Goal: Check status: Check status

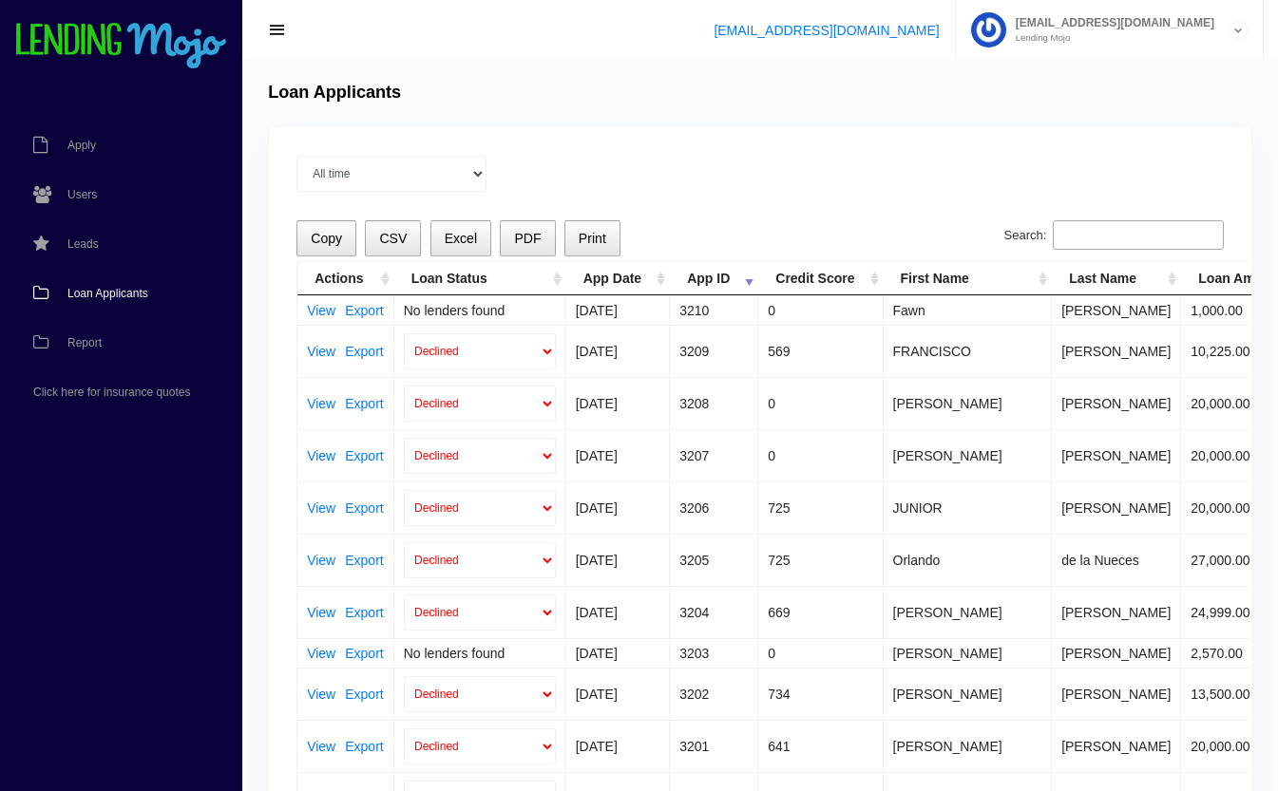
click at [1093, 236] on input "Search:" at bounding box center [1138, 235] width 171 height 30
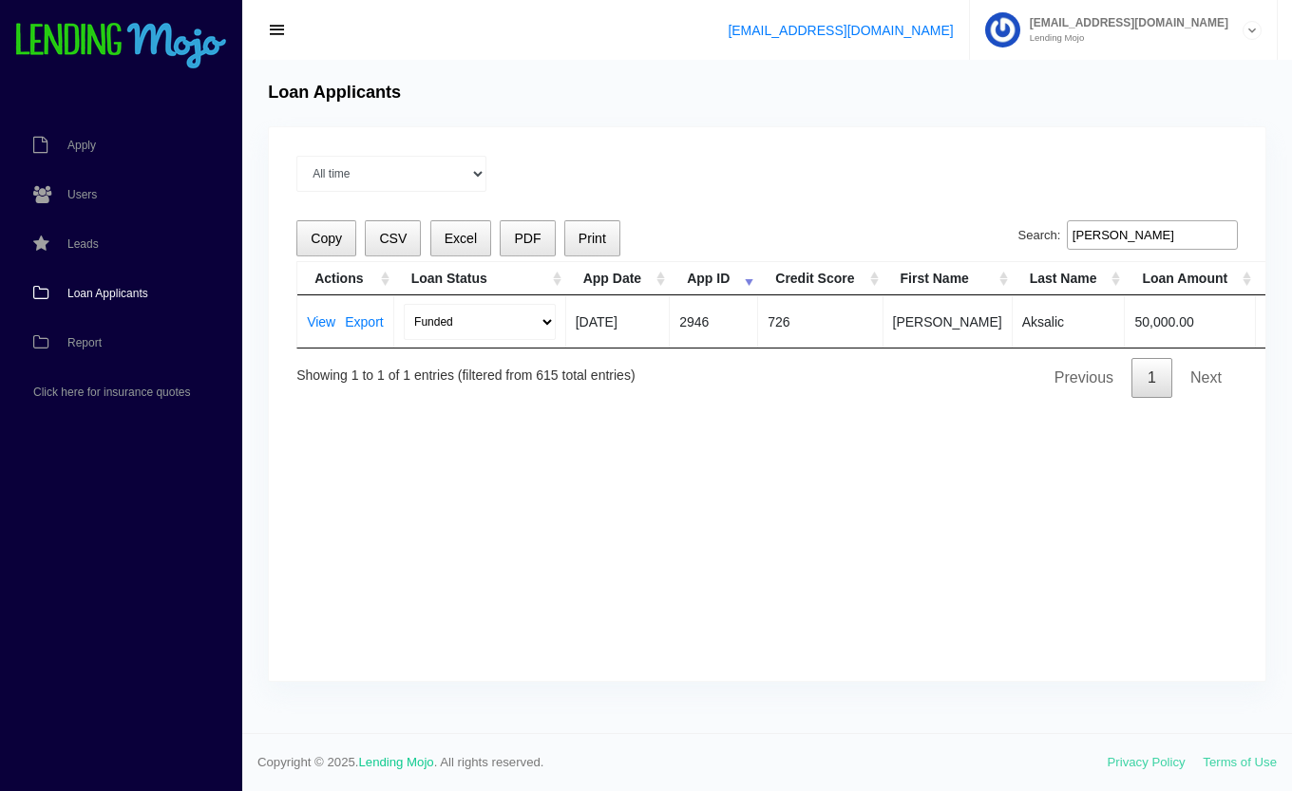
type input "[PERSON_NAME]"
click at [327, 325] on link "View" at bounding box center [321, 321] width 29 height 13
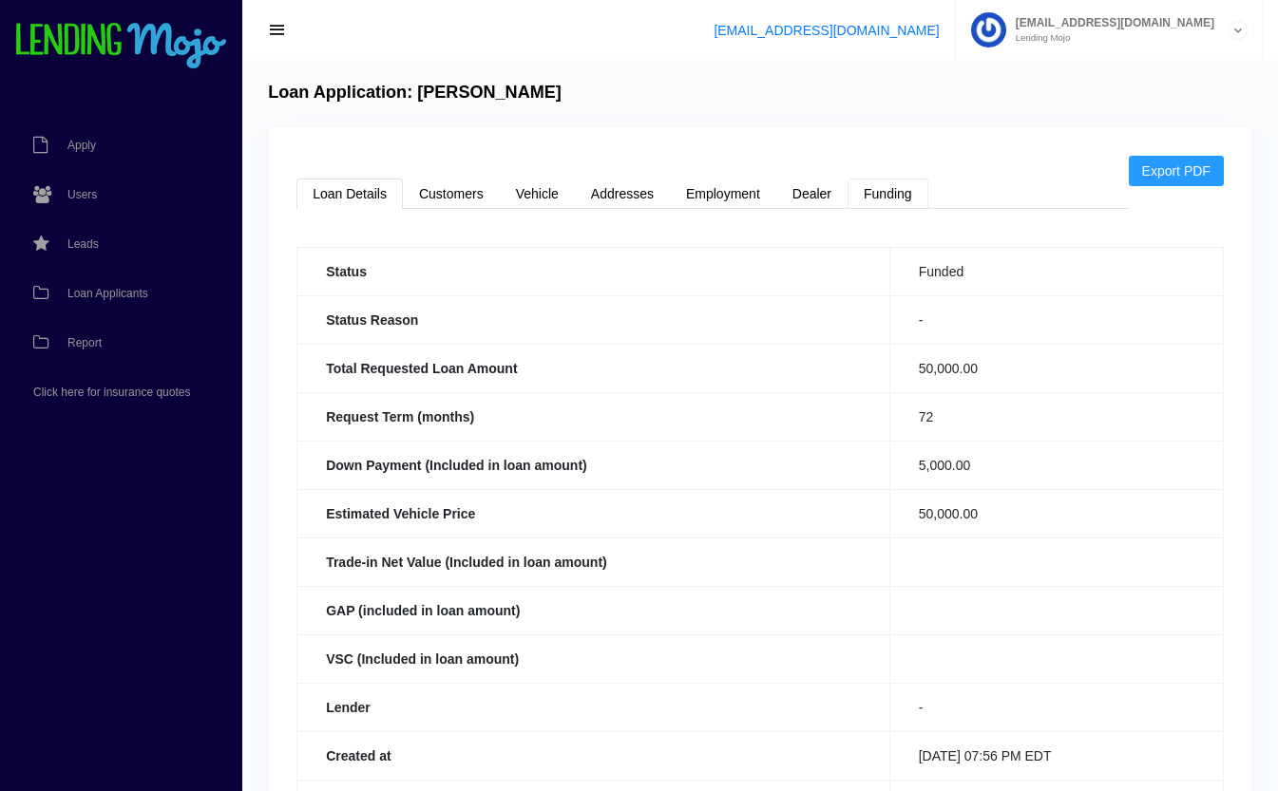
click at [902, 206] on link "Funding" at bounding box center [888, 194] width 81 height 30
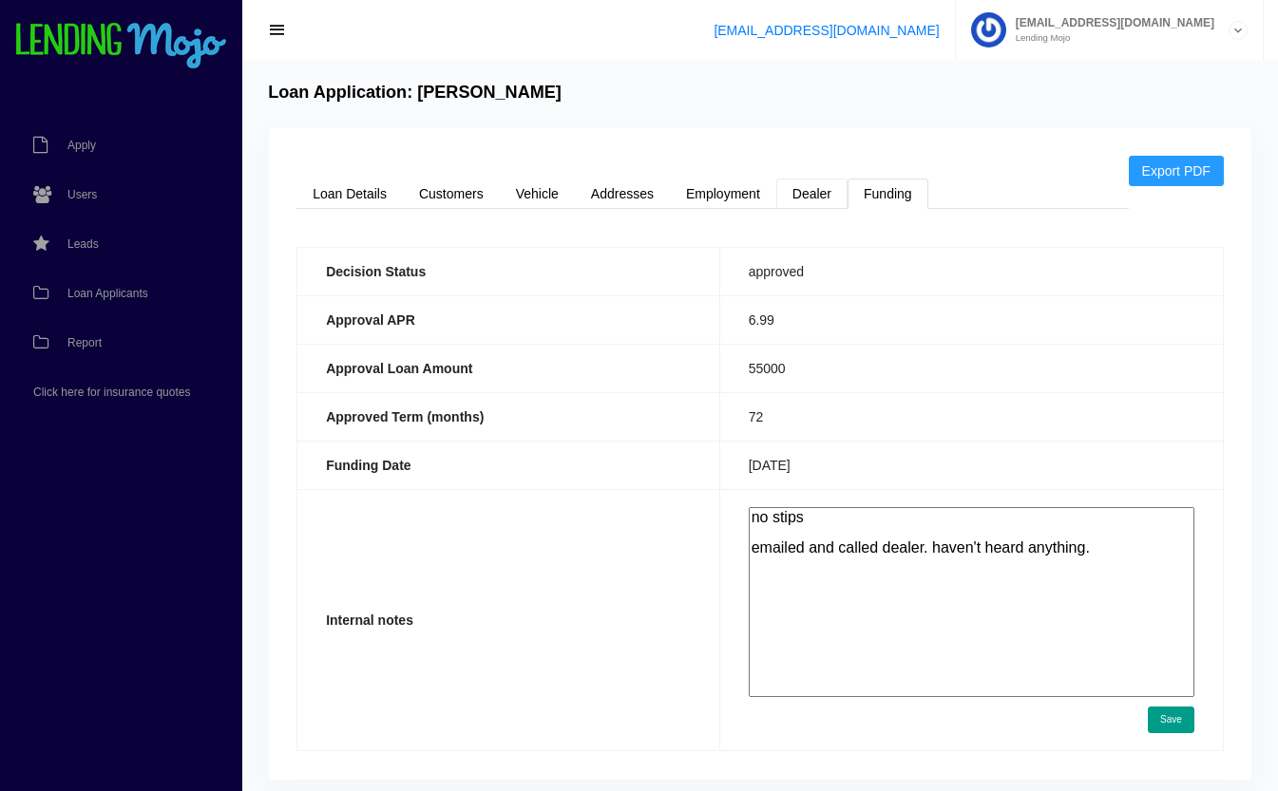
click at [828, 195] on link "Dealer" at bounding box center [811, 194] width 71 height 30
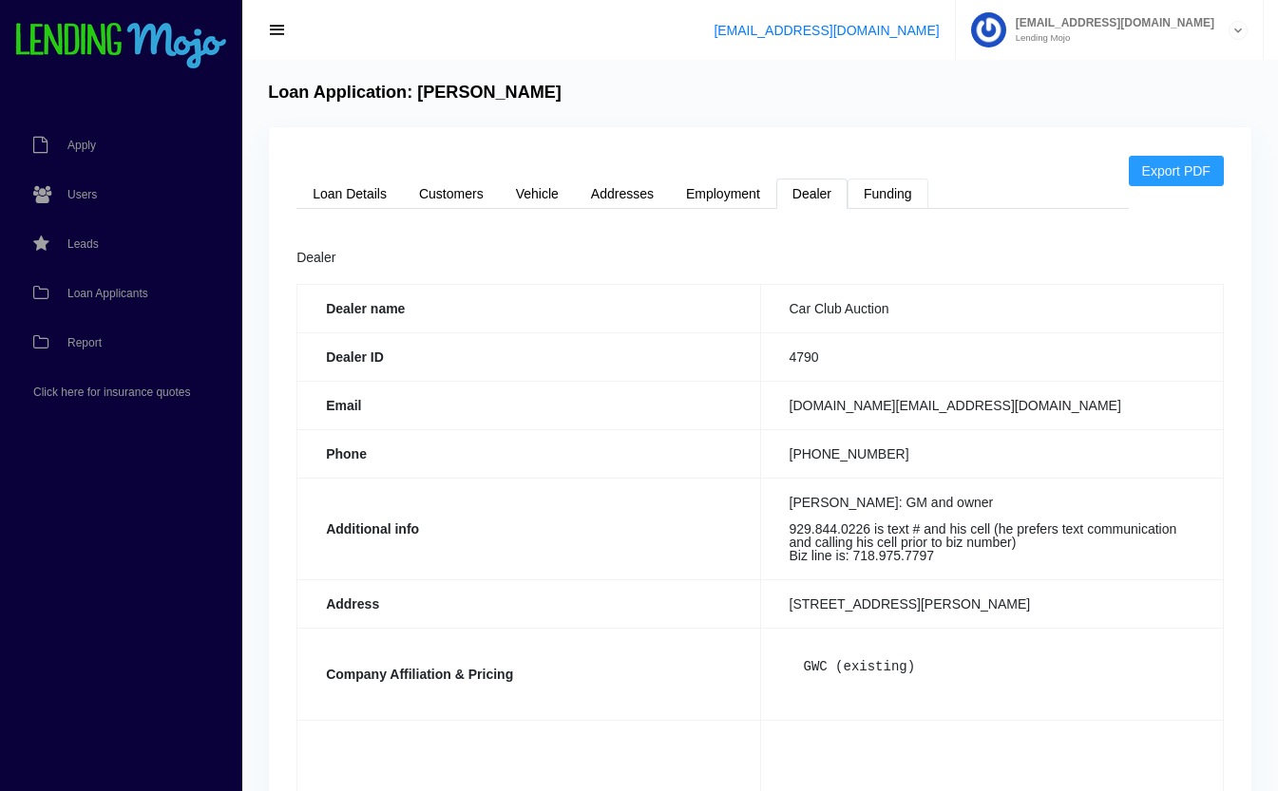
click at [892, 202] on link "Funding" at bounding box center [888, 194] width 81 height 30
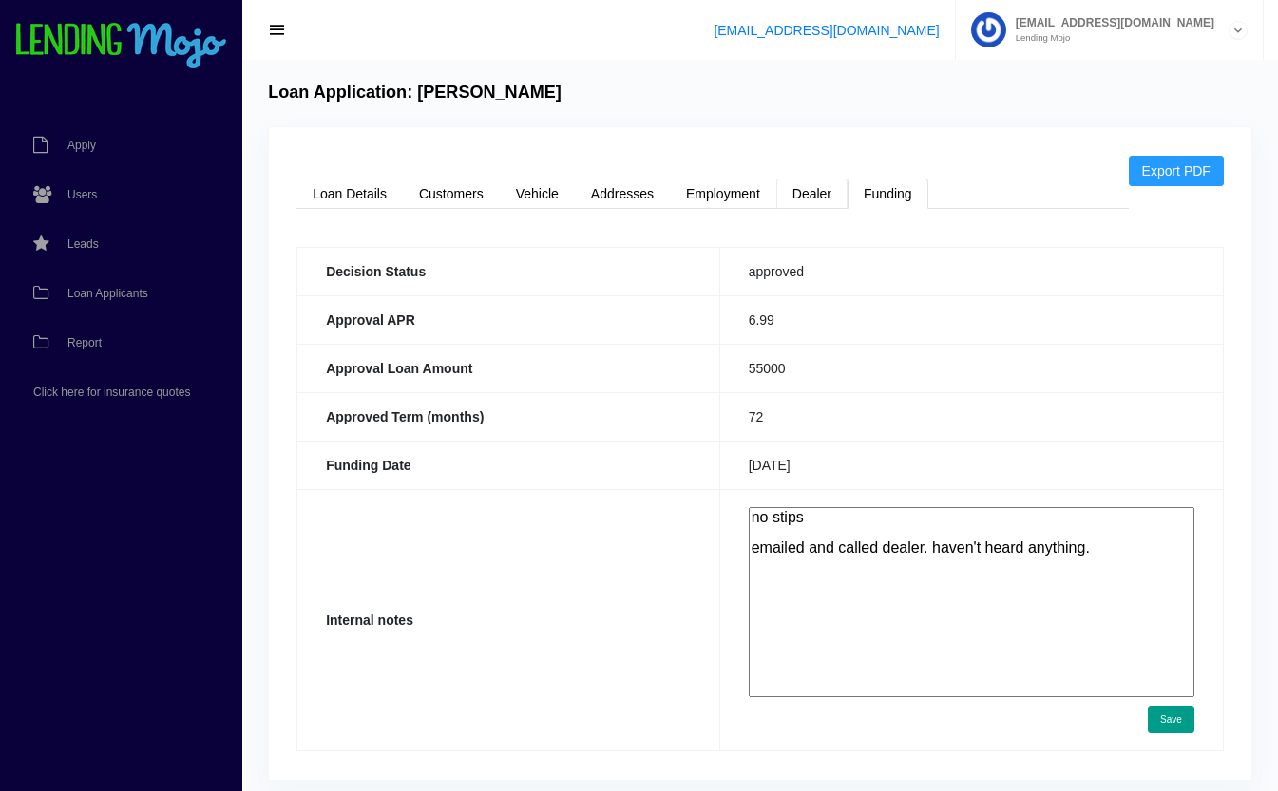
click at [825, 196] on link "Dealer" at bounding box center [811, 194] width 71 height 30
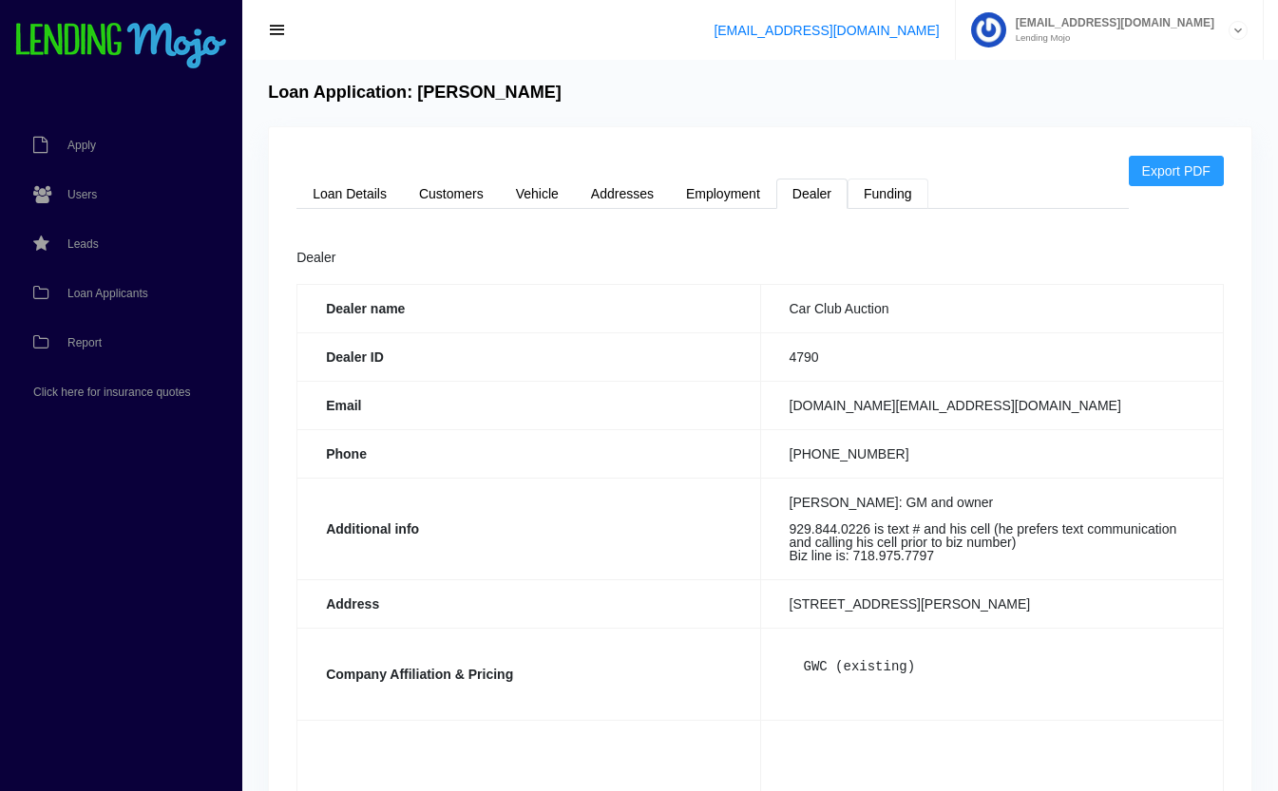
click at [897, 196] on link "Funding" at bounding box center [888, 194] width 81 height 30
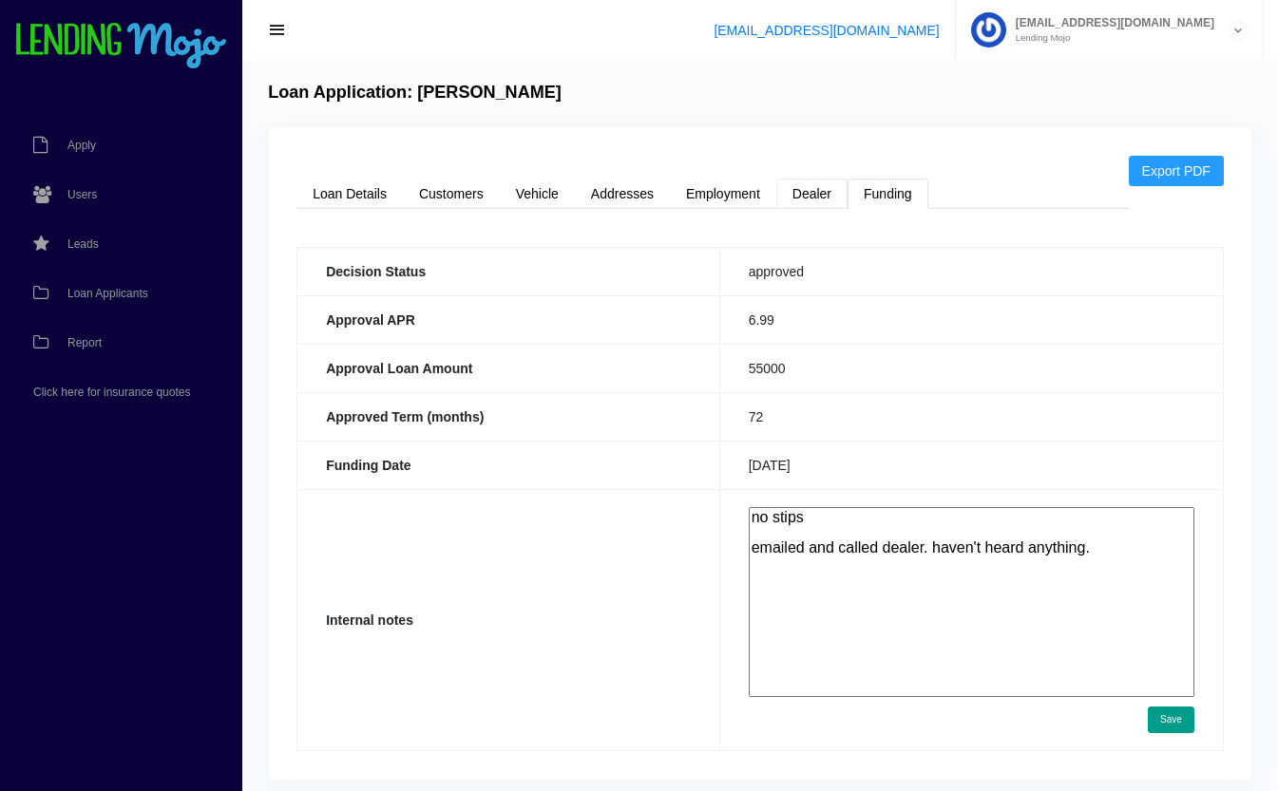
click at [813, 196] on link "Dealer" at bounding box center [811, 194] width 71 height 30
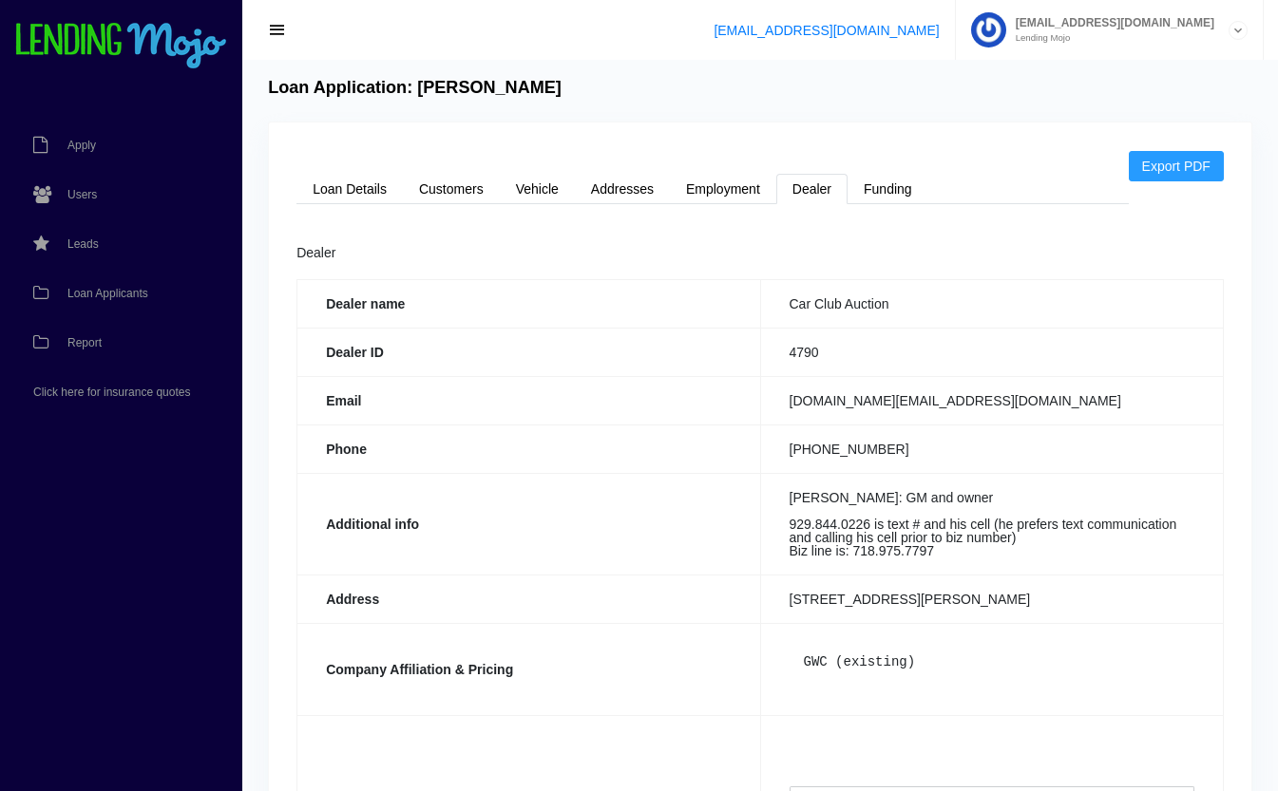
scroll to position [6, 0]
click at [106, 289] on span "Loan Applicants" at bounding box center [107, 293] width 81 height 11
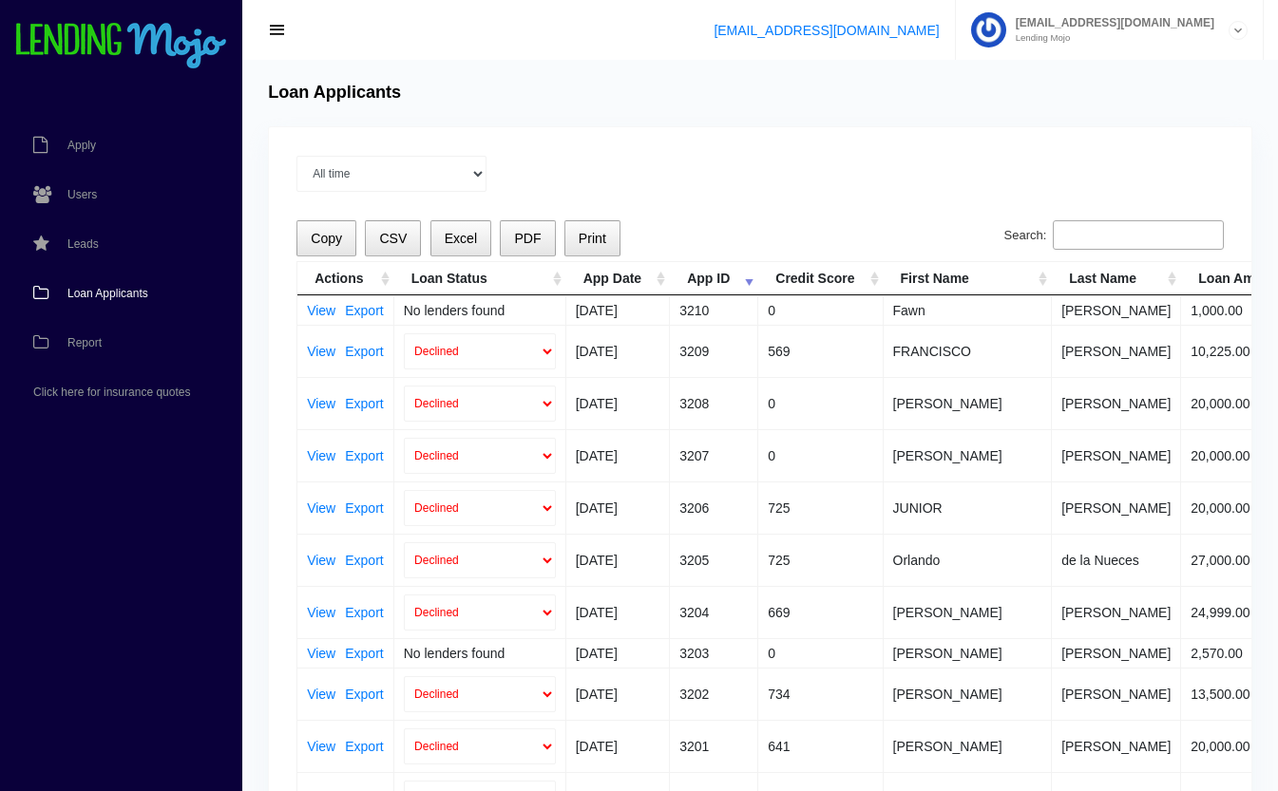
click at [1109, 237] on input "Search:" at bounding box center [1138, 235] width 171 height 30
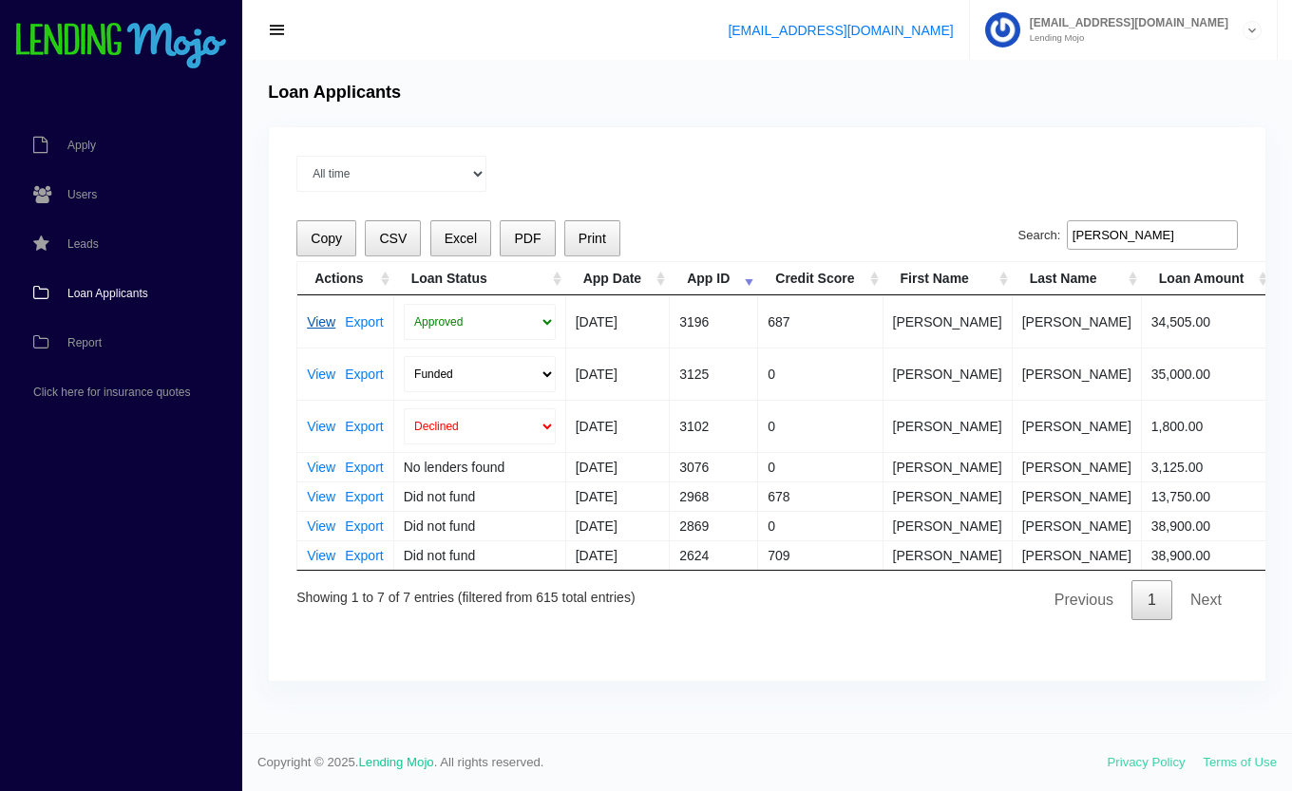
type input "[PERSON_NAME]"
click at [324, 319] on link "View" at bounding box center [321, 321] width 29 height 13
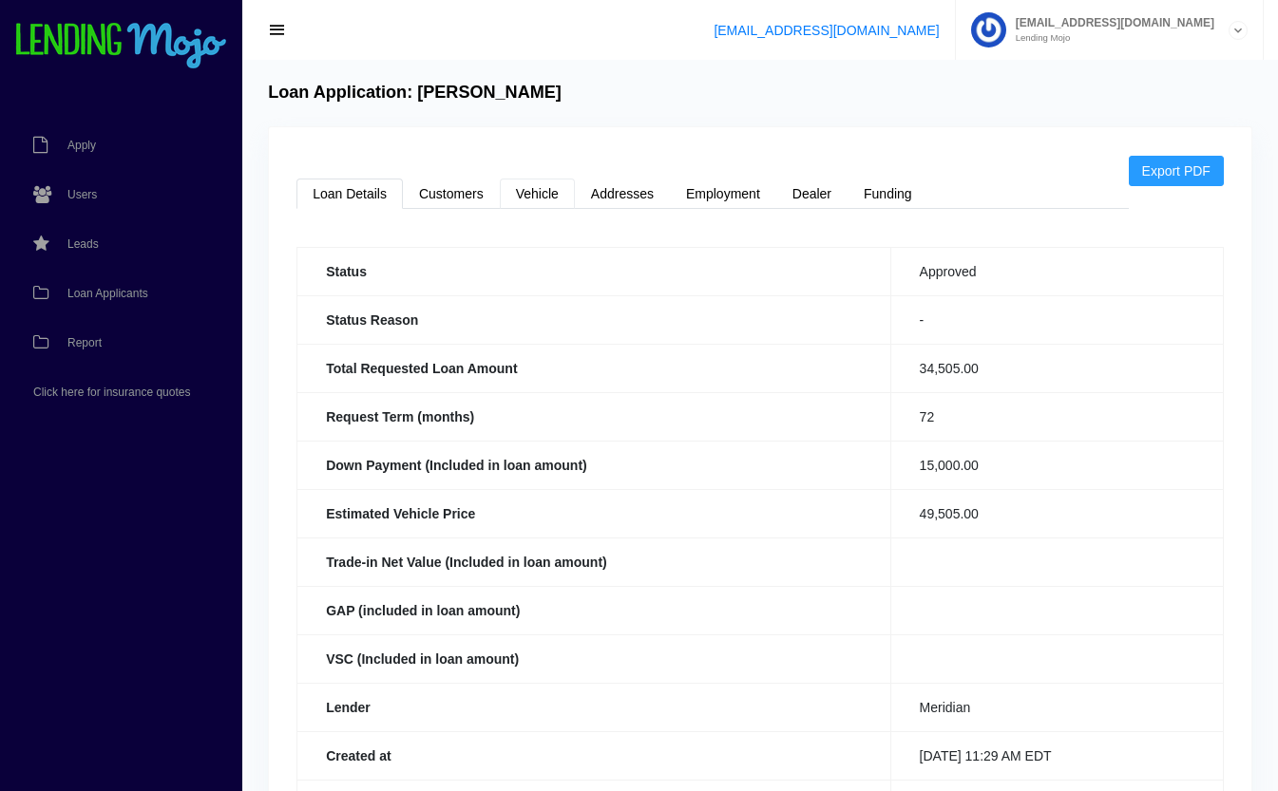
click at [544, 194] on link "Vehicle" at bounding box center [537, 194] width 75 height 30
